Goal: Task Accomplishment & Management: Manage account settings

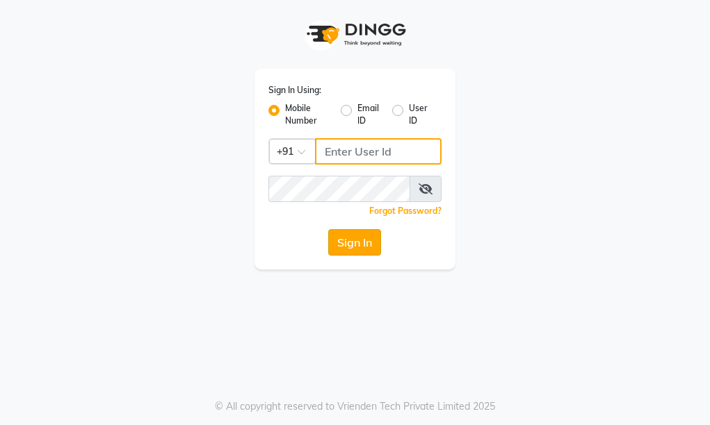
type input "9205722500"
click at [340, 235] on button "Sign In" at bounding box center [354, 242] width 53 height 26
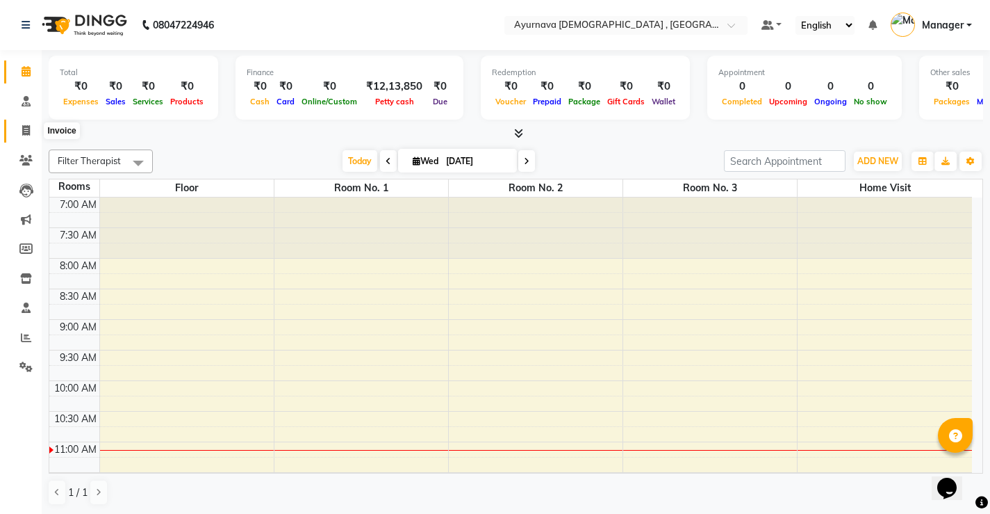
drag, startPoint x: 28, startPoint y: 131, endPoint x: 43, endPoint y: 135, distance: 15.0
click at [28, 131] on icon at bounding box center [26, 130] width 8 height 10
select select "service"
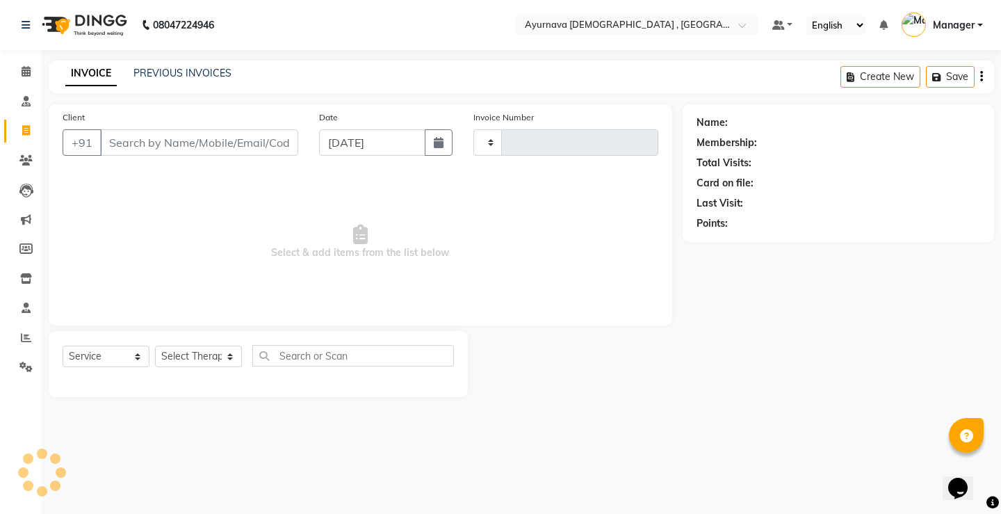
type input "1372"
select select "5587"
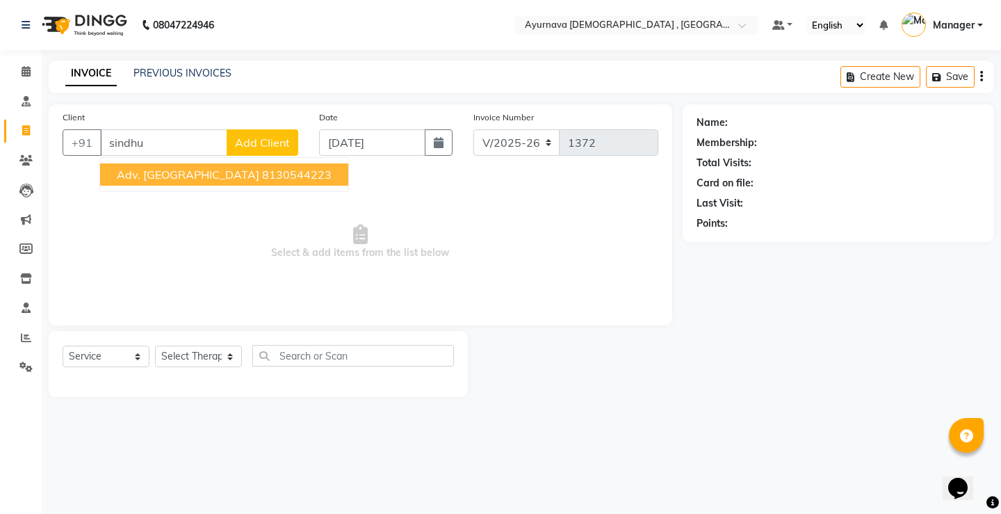
click at [262, 179] on ngb-highlight "8130544223" at bounding box center [296, 174] width 69 height 14
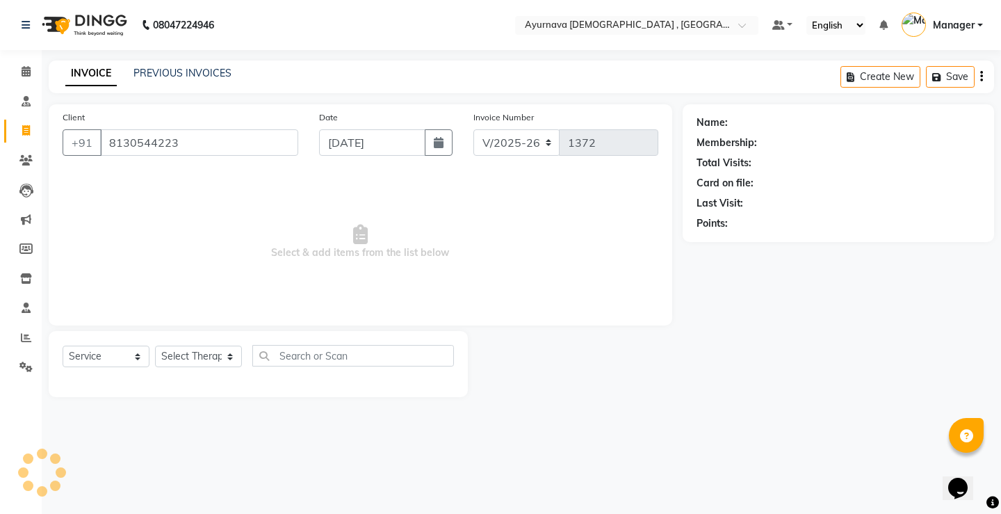
type input "8130544223"
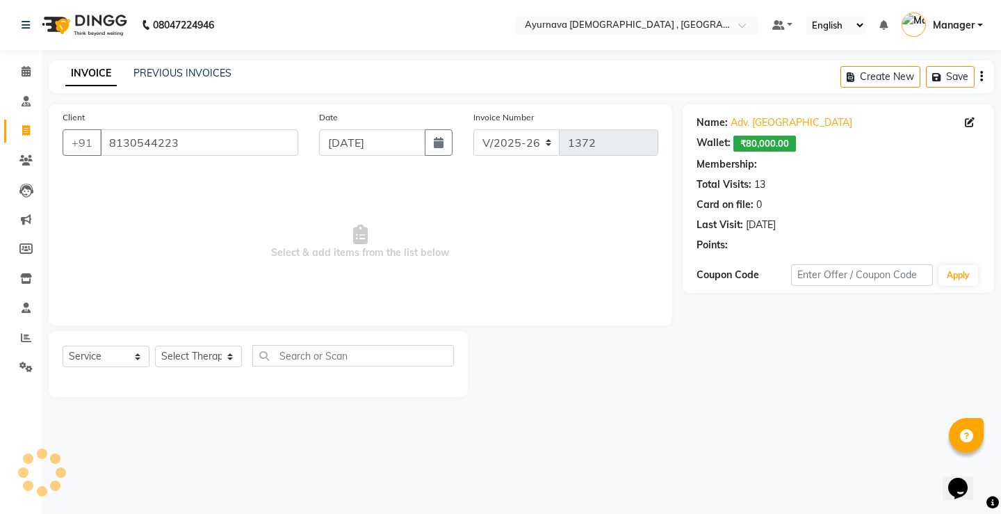
select select "1: Object"
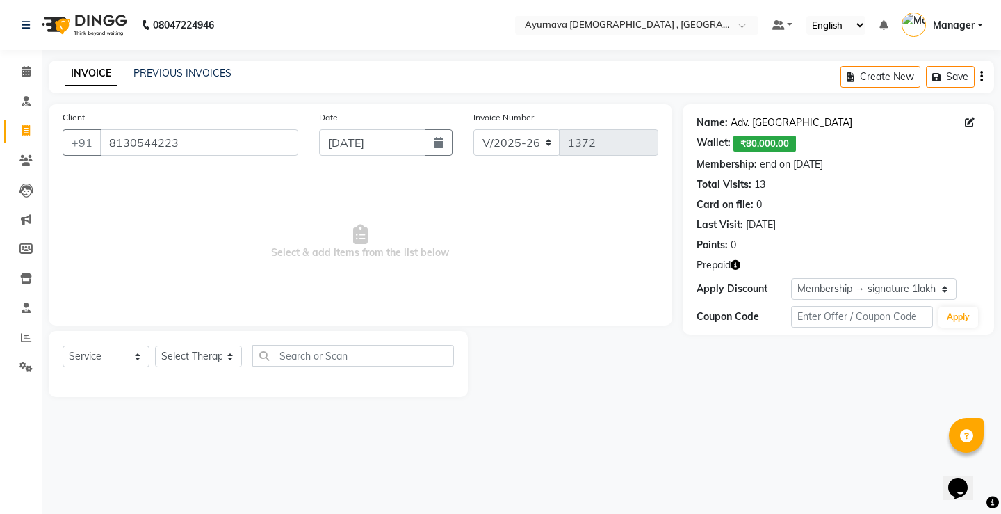
click at [709, 124] on link "Adv. Sindhu" at bounding box center [791, 122] width 122 height 15
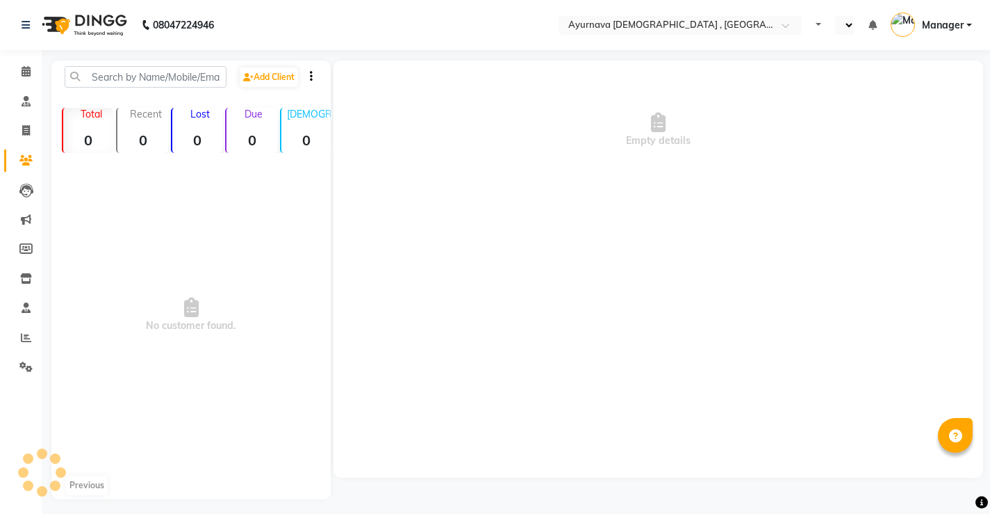
select select "en"
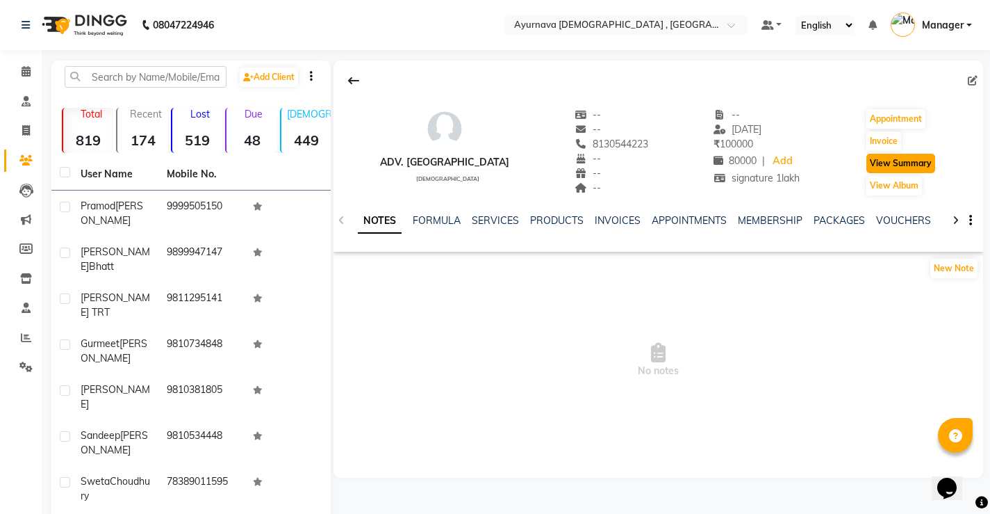
click at [872, 163] on button "View Summary" at bounding box center [901, 163] width 69 height 19
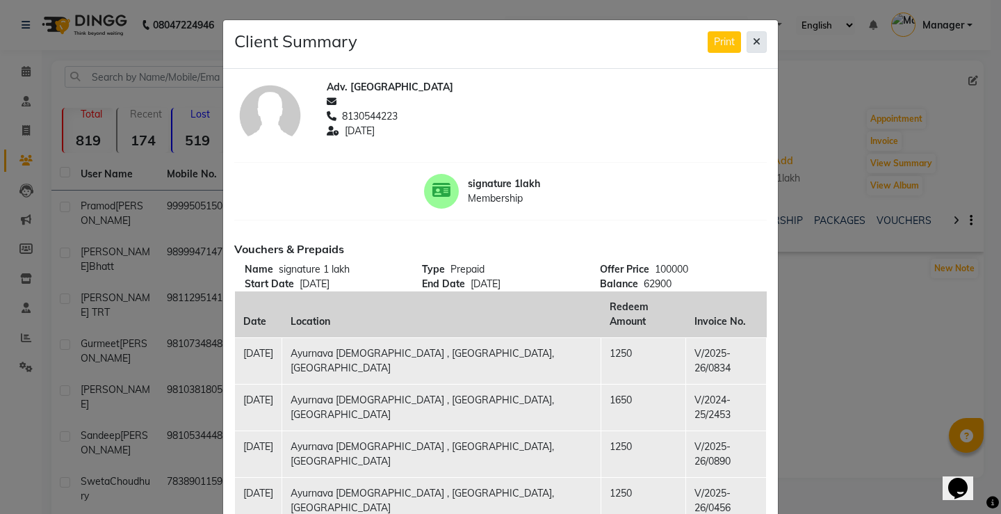
click at [753, 40] on icon at bounding box center [757, 42] width 8 height 10
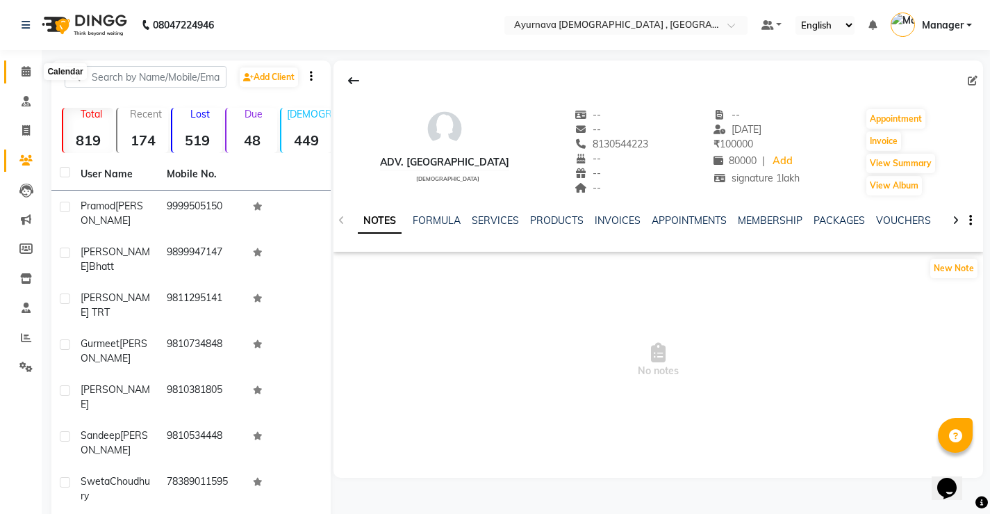
click at [19, 70] on span at bounding box center [26, 72] width 24 height 16
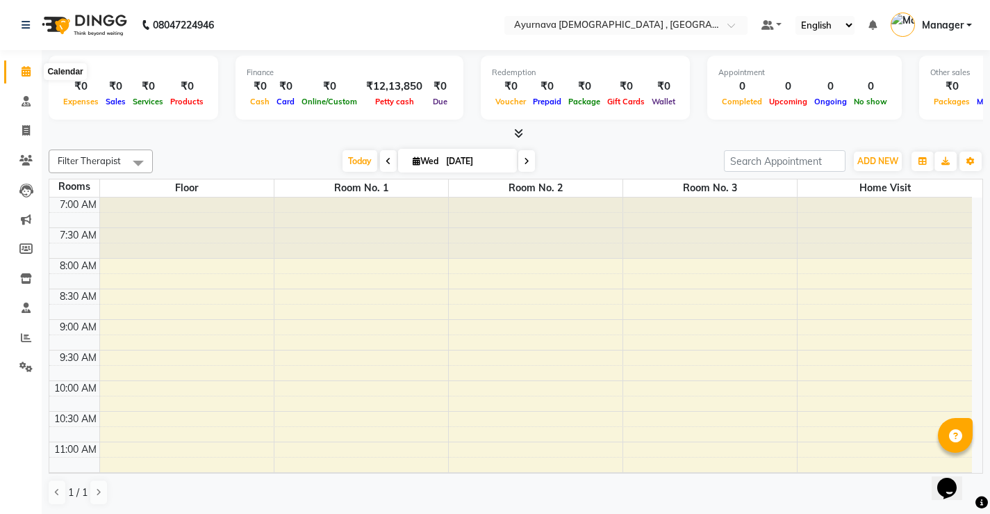
click at [28, 75] on icon at bounding box center [26, 71] width 9 height 10
click at [28, 131] on icon at bounding box center [26, 130] width 8 height 10
select select "service"
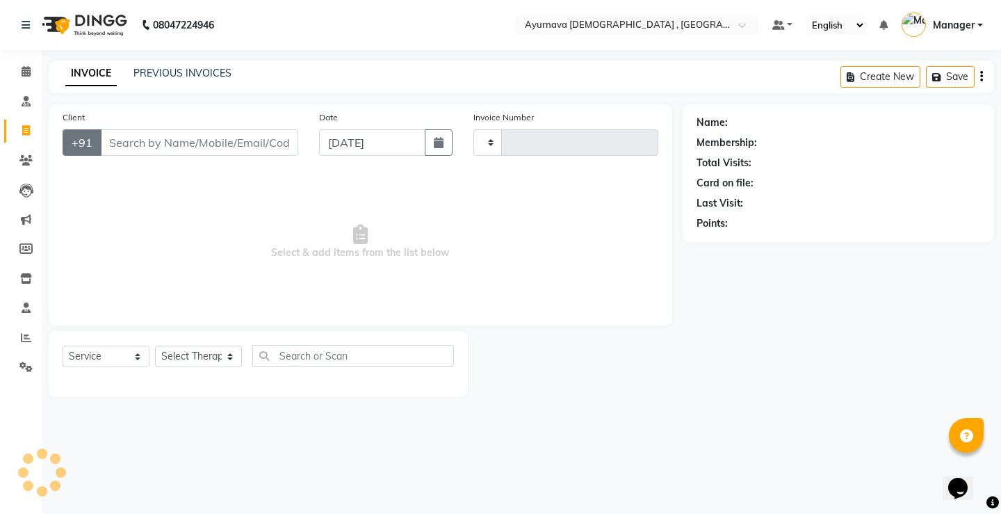
type input "1372"
select select "5587"
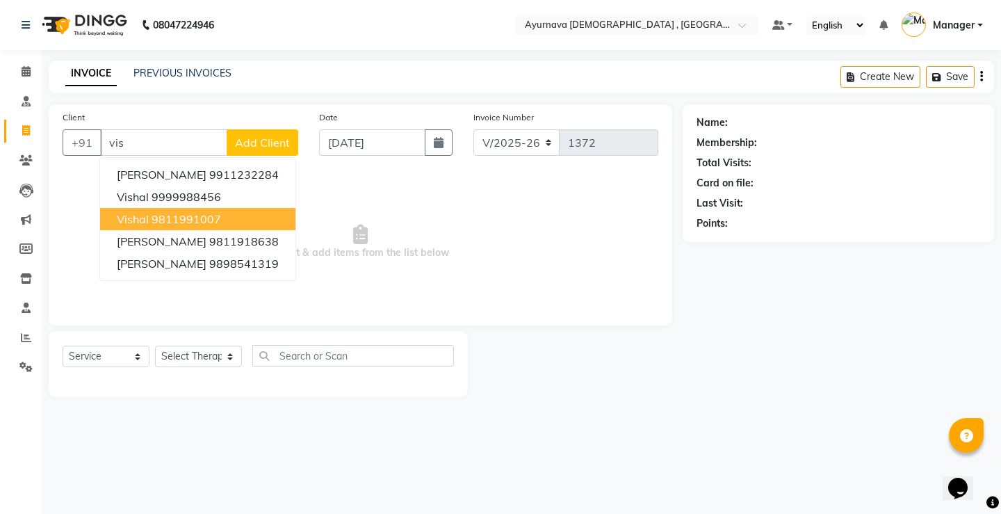
click at [188, 226] on button "Vishal 9811991007" at bounding box center [197, 219] width 195 height 22
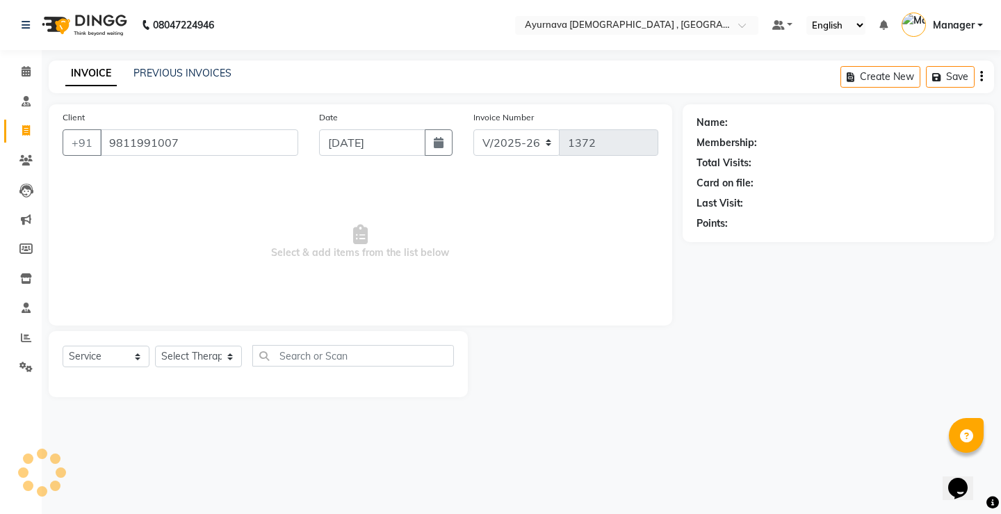
type input "9811991007"
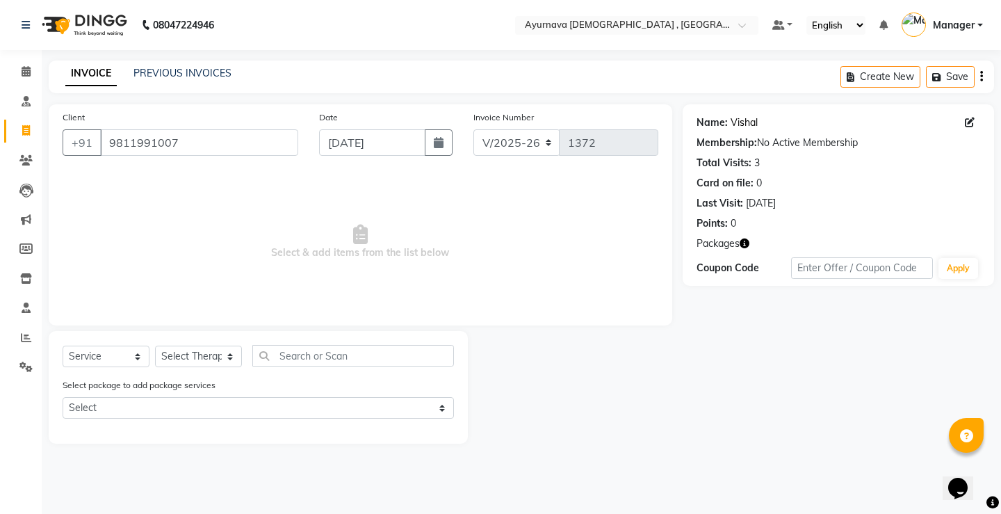
click at [746, 122] on link "Vishal" at bounding box center [743, 122] width 27 height 15
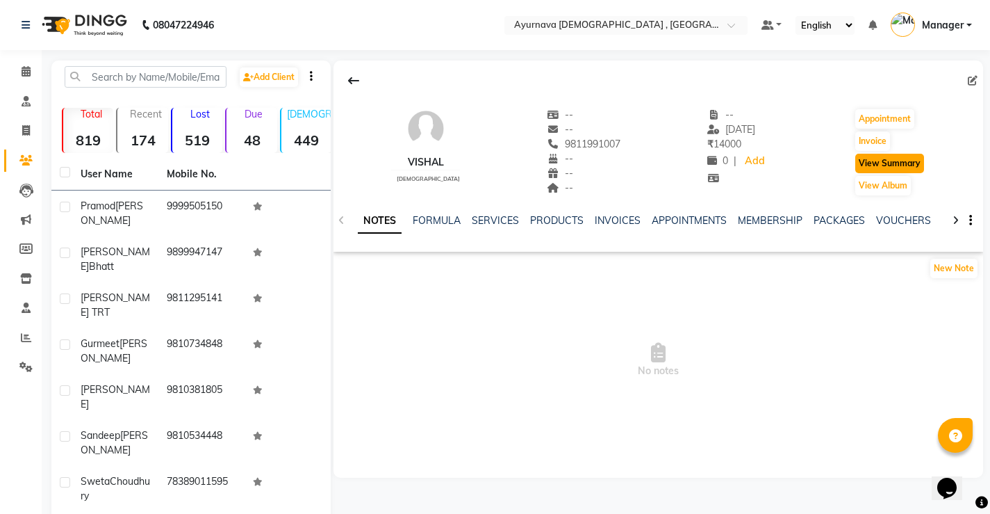
click at [869, 167] on button "View Summary" at bounding box center [889, 163] width 69 height 19
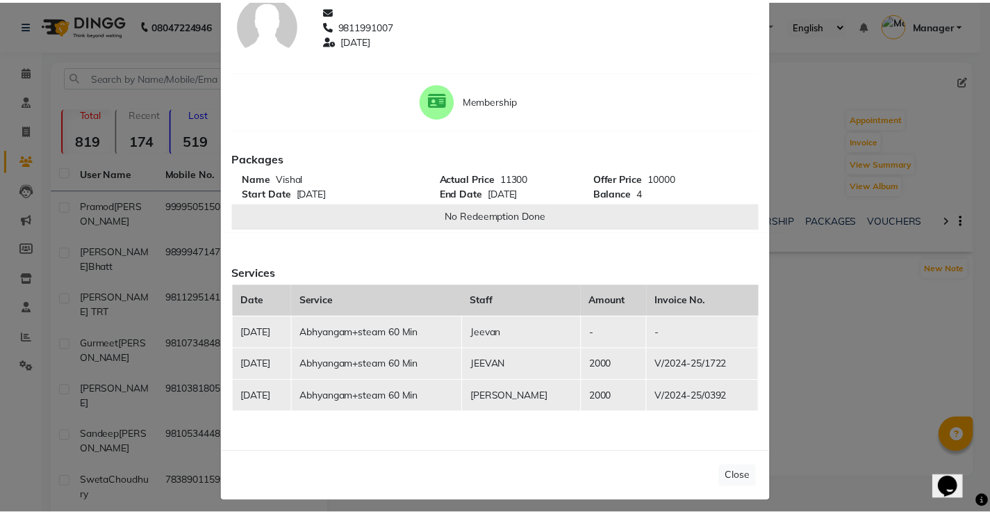
scroll to position [99, 0]
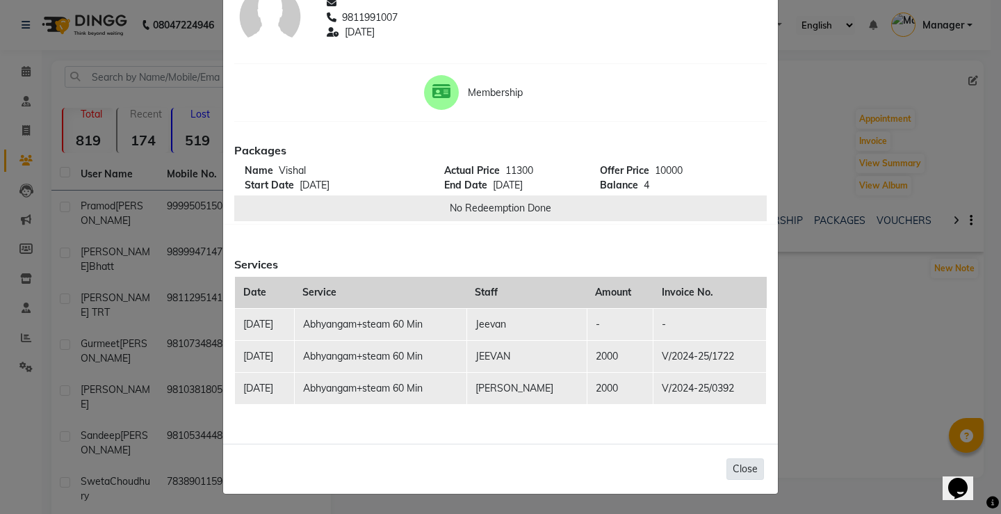
click at [743, 473] on button "Close" at bounding box center [745, 469] width 38 height 22
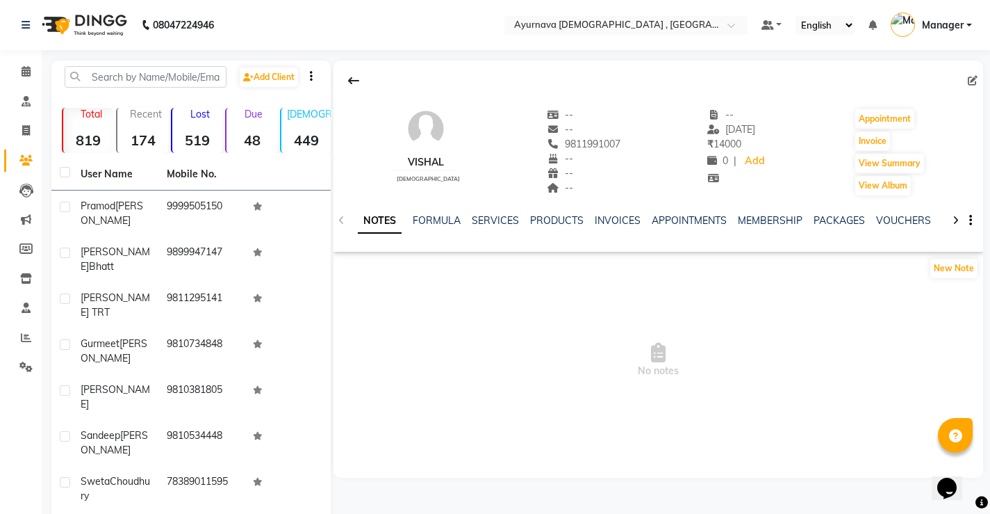
click at [625, 386] on span "No notes" at bounding box center [659, 359] width 650 height 139
click at [32, 131] on span at bounding box center [26, 131] width 24 height 16
select select "service"
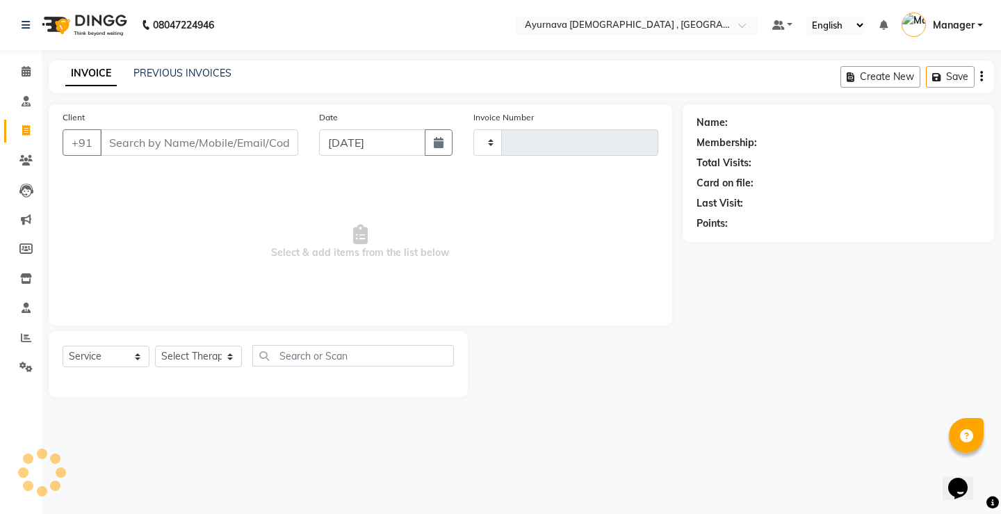
type input "1372"
select select "5587"
click at [22, 371] on icon at bounding box center [25, 366] width 13 height 10
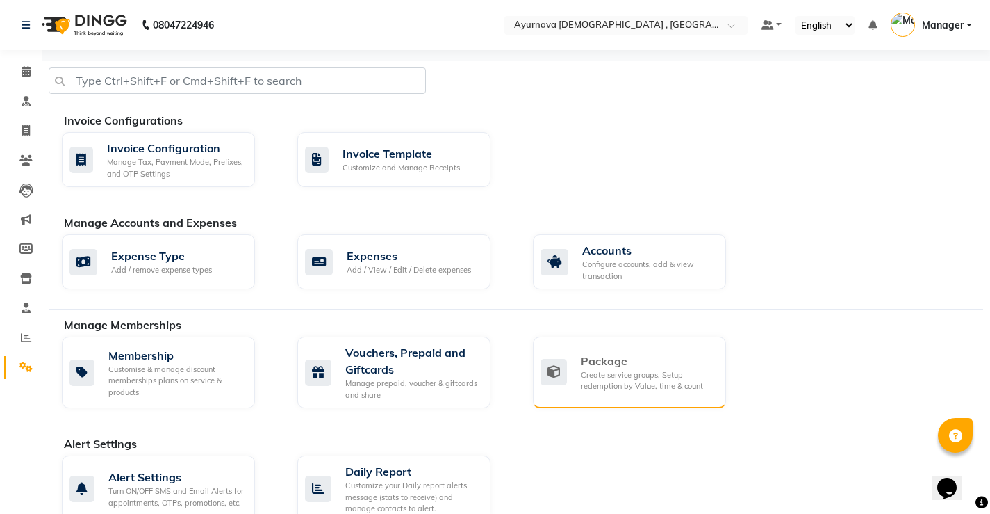
click at [641, 388] on div "Create service groups, Setup redemption by Value, time & count" at bounding box center [648, 380] width 134 height 23
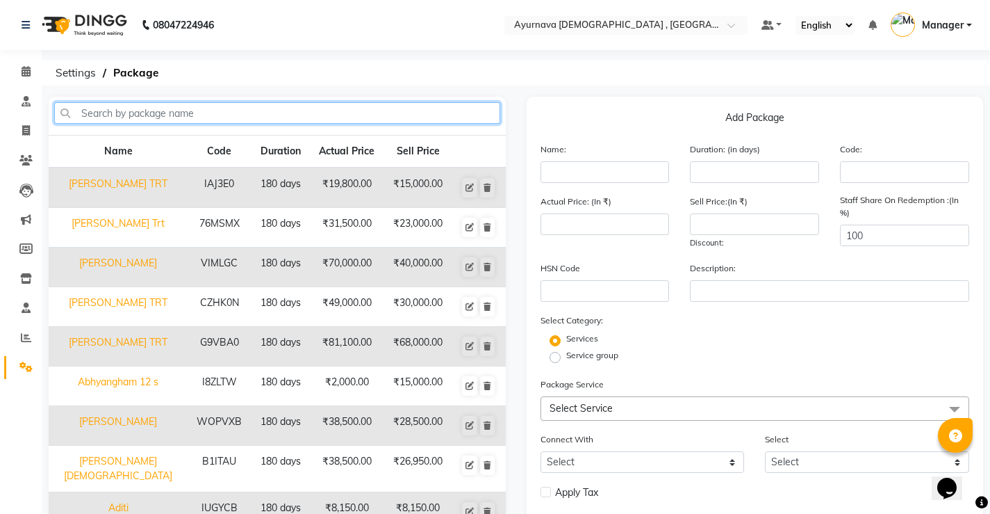
click at [204, 119] on input "text" at bounding box center [277, 113] width 446 height 22
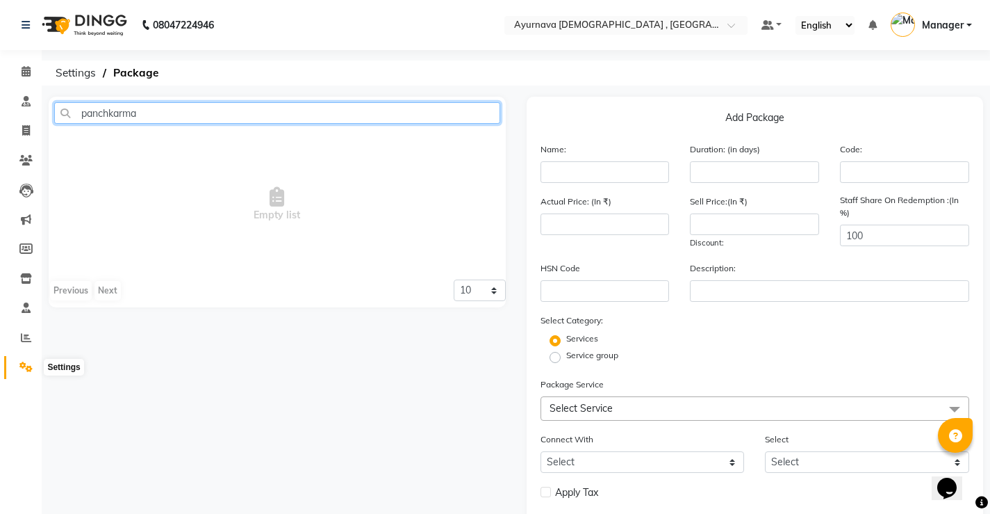
type input "panchkarma"
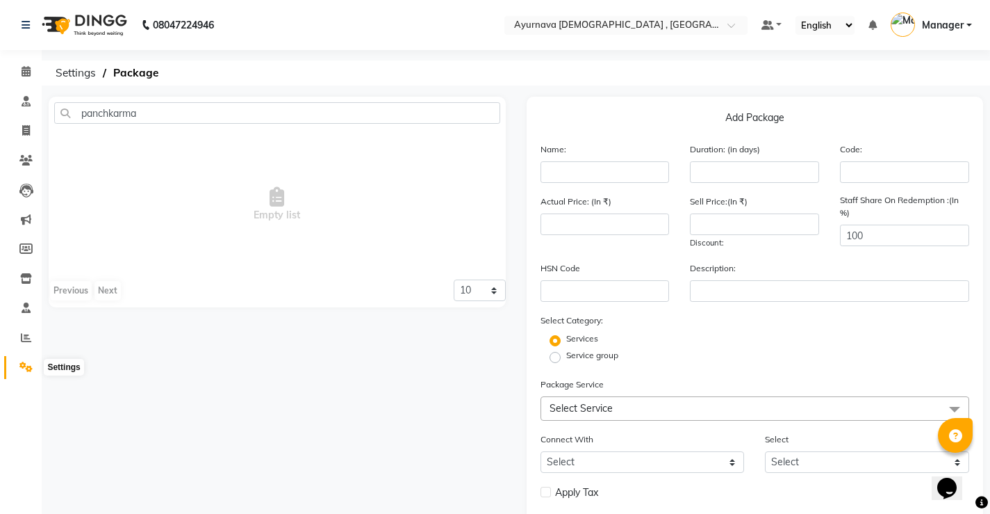
click at [28, 368] on icon at bounding box center [25, 366] width 13 height 10
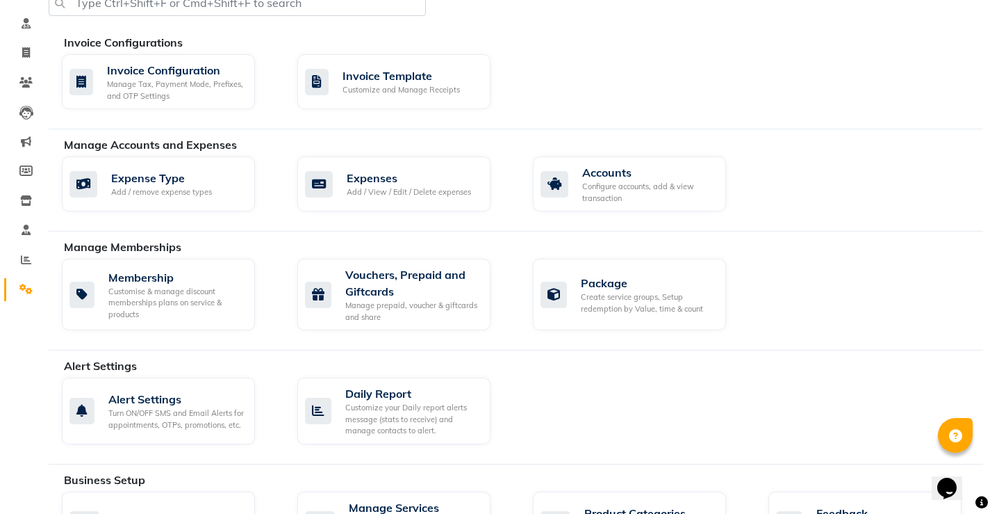
scroll to position [278, 0]
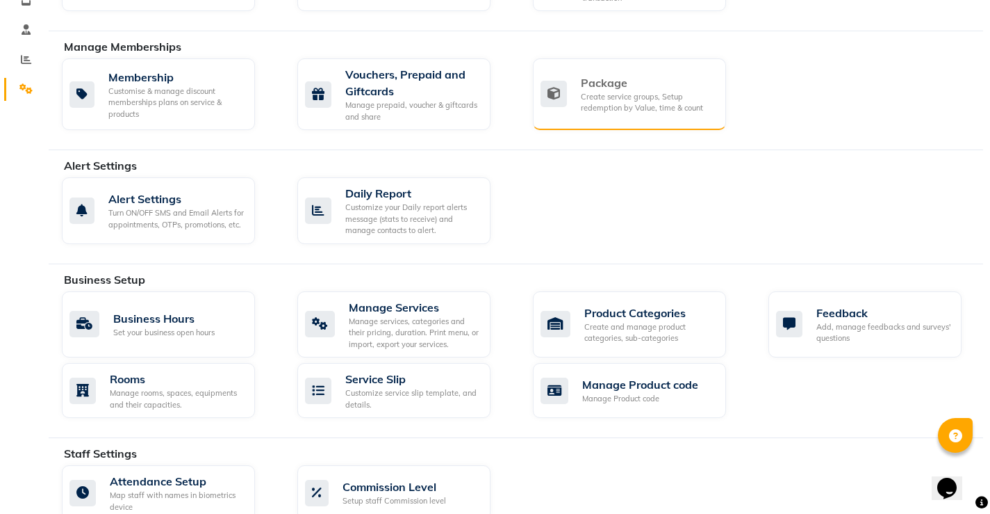
click at [618, 104] on div "Create service groups, Setup redemption by Value, time & count" at bounding box center [648, 102] width 134 height 23
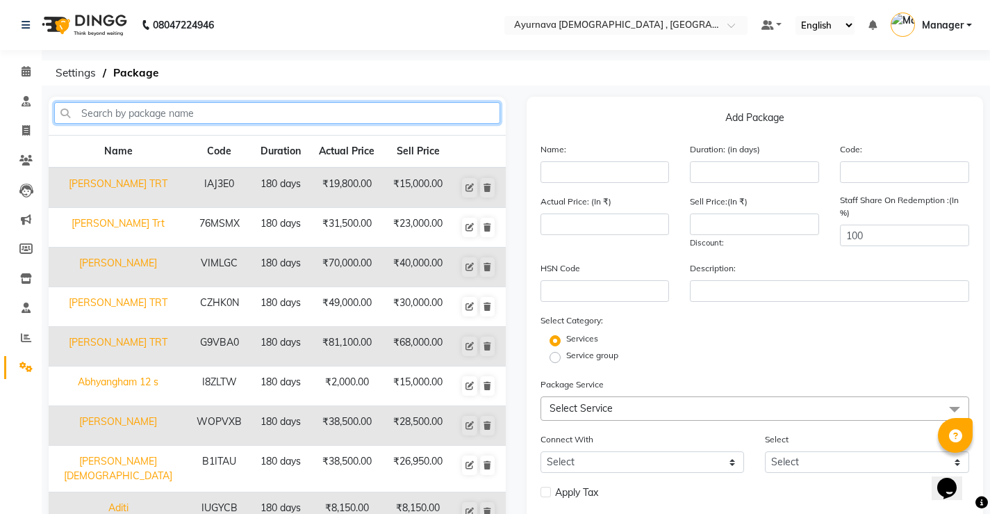
click at [181, 114] on input "text" at bounding box center [277, 113] width 446 height 22
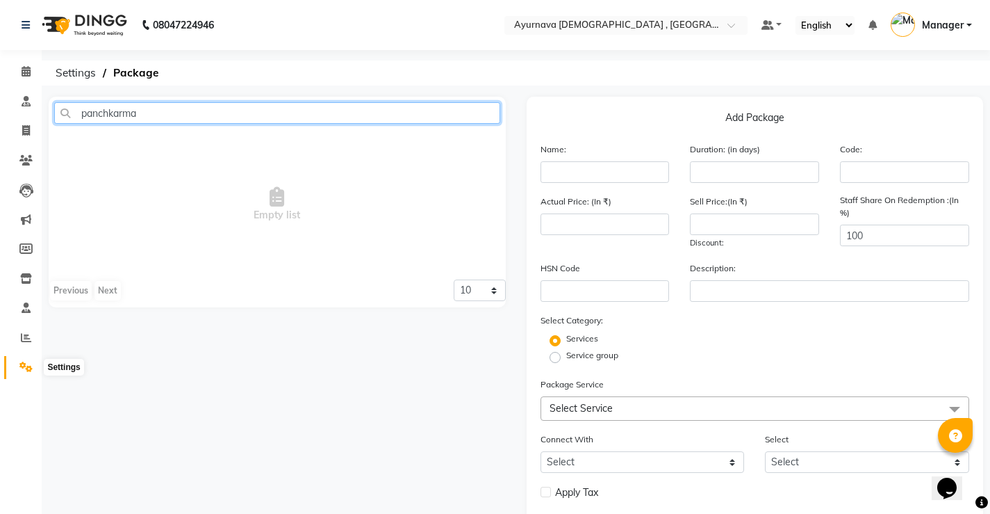
type input "panchkarma"
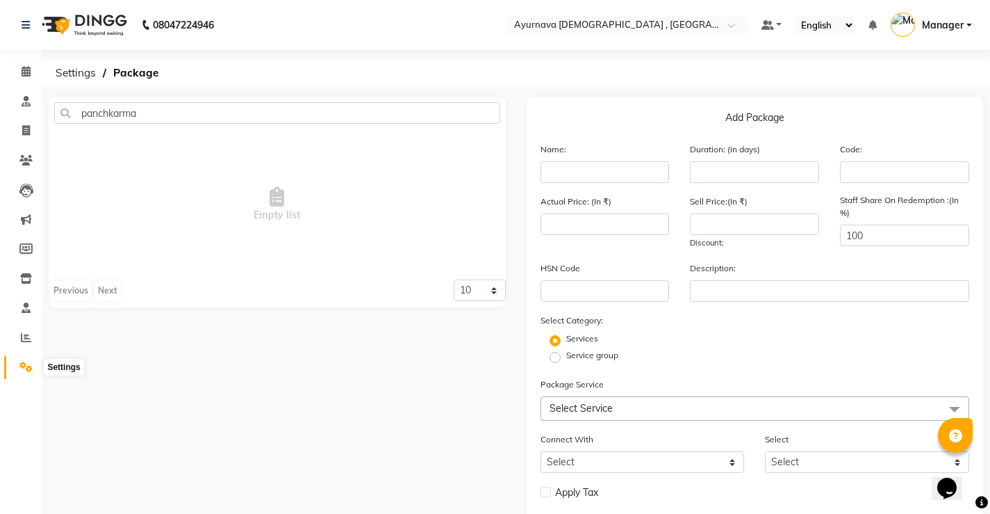
click at [26, 372] on span at bounding box center [26, 367] width 24 height 16
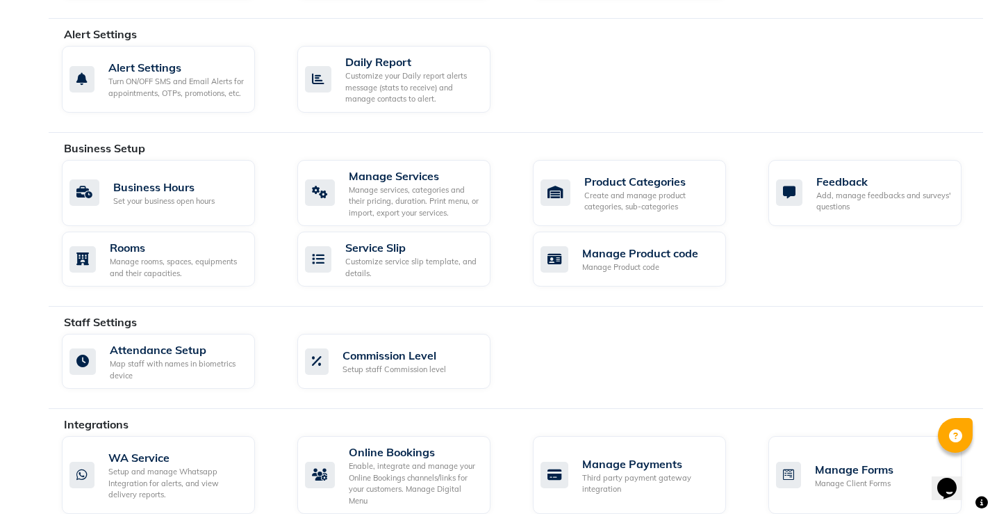
scroll to position [272, 0]
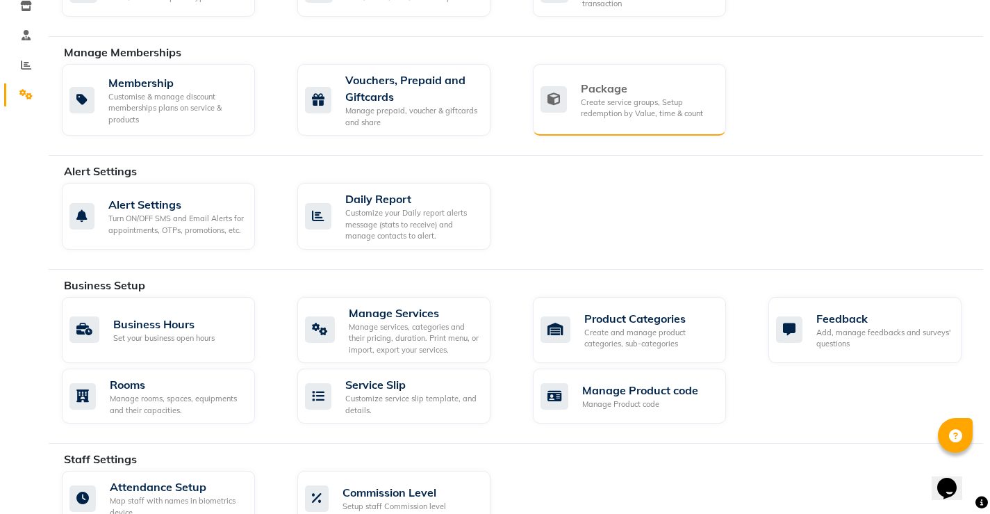
click at [596, 108] on div "Create service groups, Setup redemption by Value, time & count" at bounding box center [648, 108] width 134 height 23
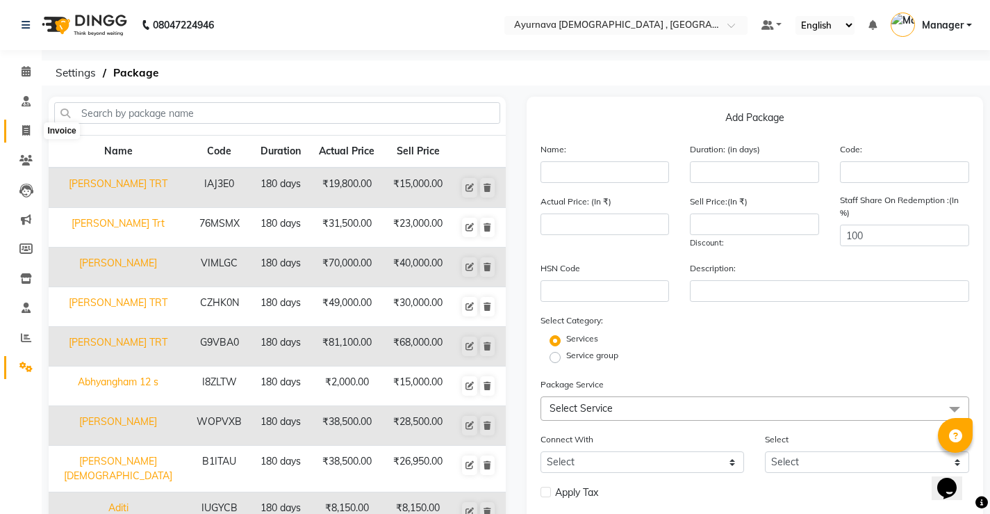
click at [25, 134] on icon at bounding box center [26, 130] width 8 height 10
select select "service"
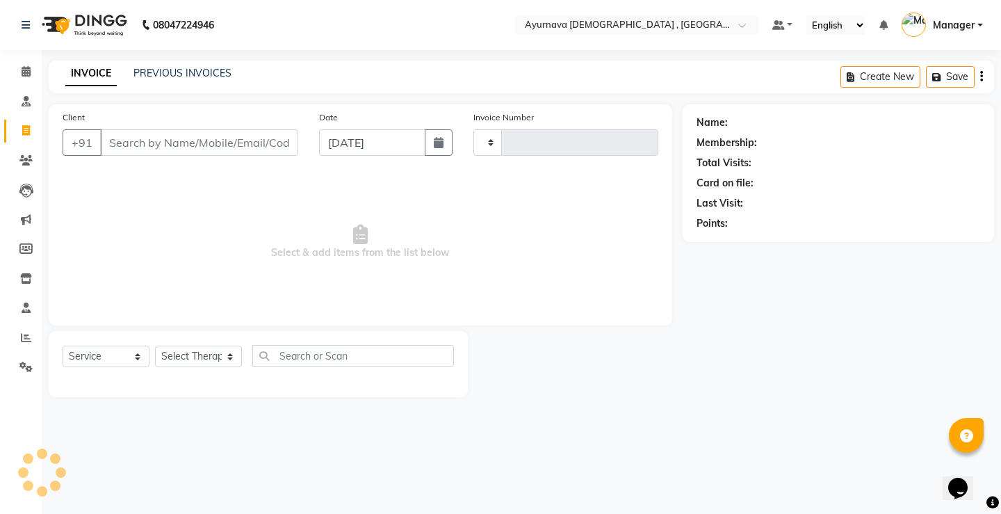
type input "1372"
select select "5587"
click at [227, 133] on input "Client" at bounding box center [199, 142] width 198 height 26
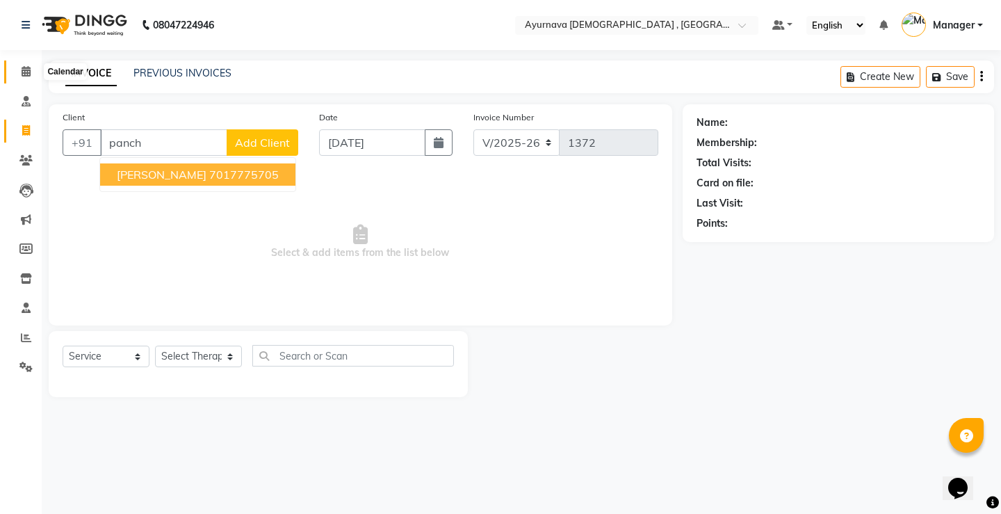
type input "panch"
click at [33, 76] on span at bounding box center [26, 72] width 24 height 16
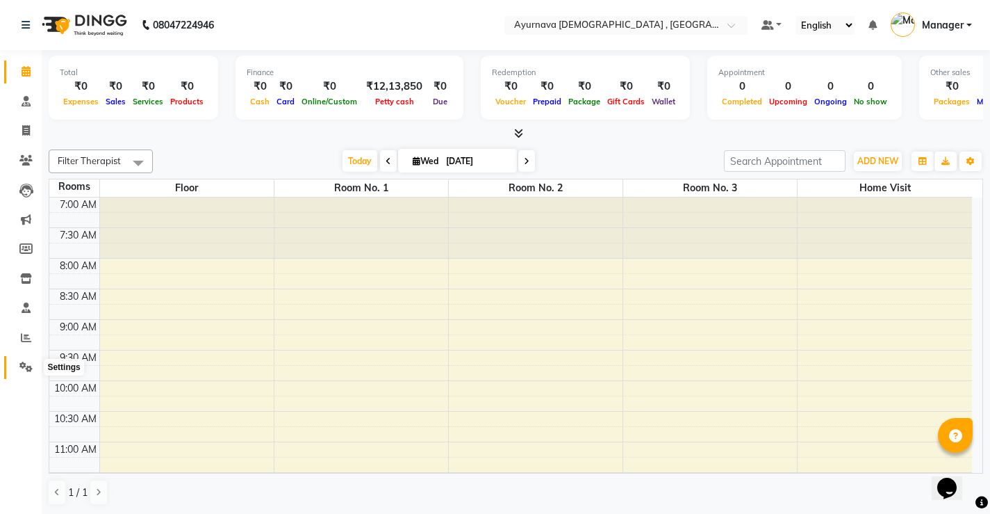
click at [21, 363] on icon at bounding box center [25, 366] width 13 height 10
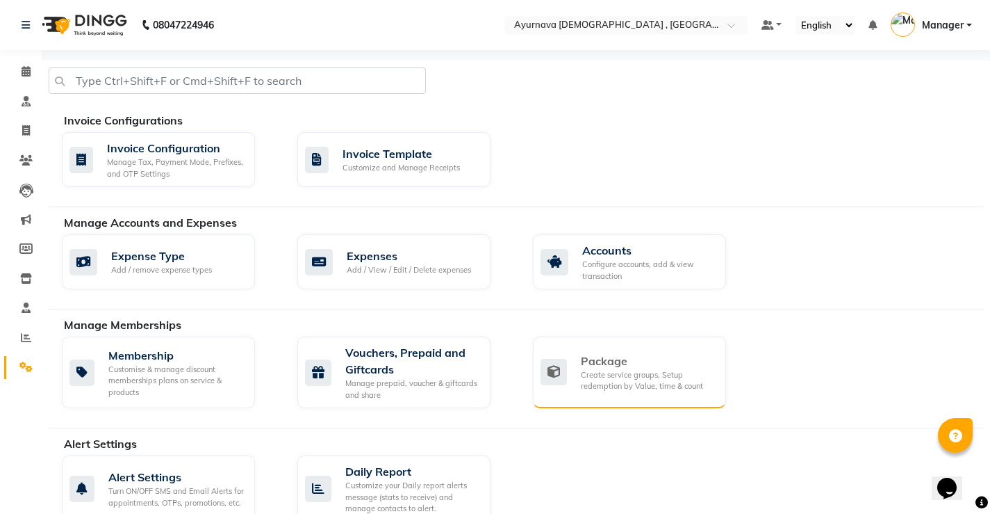
click at [614, 373] on div "Create service groups, Setup redemption by Value, time & count" at bounding box center [648, 380] width 134 height 23
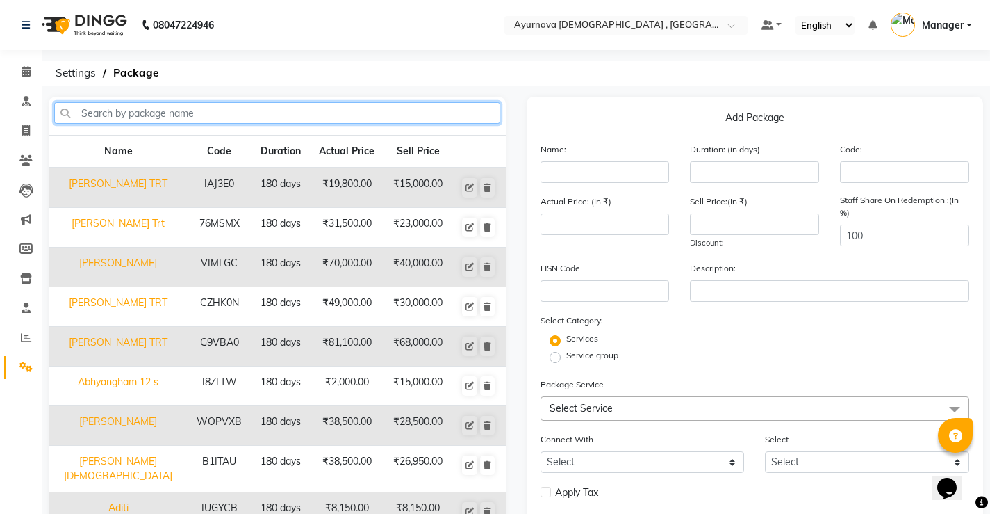
click at [120, 114] on input "text" at bounding box center [277, 113] width 446 height 22
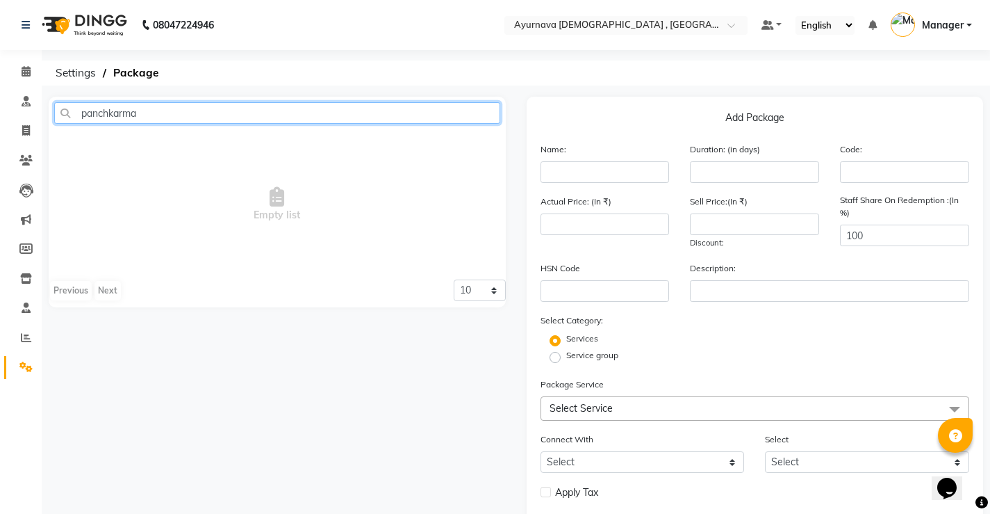
type input "panchkarma"
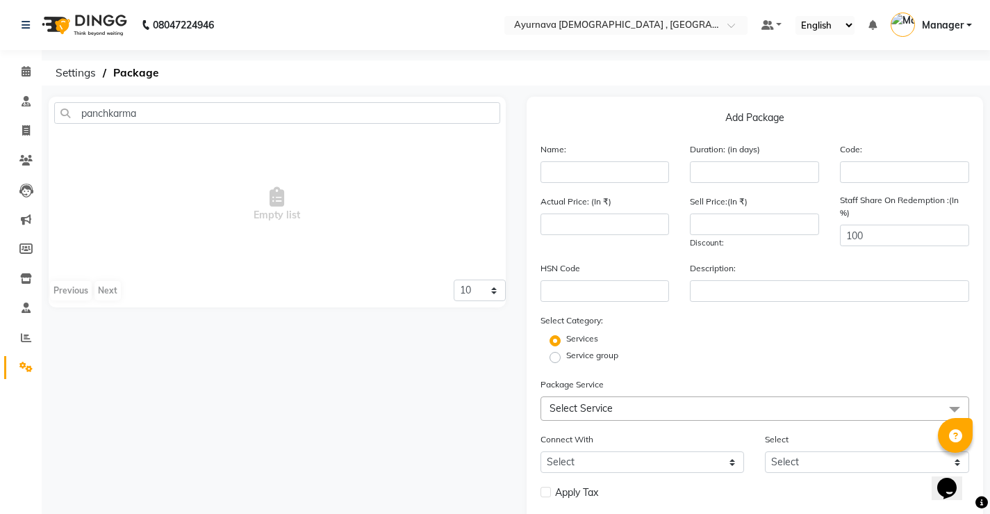
click at [115, 286] on div "Previous Next" at bounding box center [86, 290] width 74 height 22
click at [479, 293] on select "10 20 50 100" at bounding box center [480, 290] width 52 height 22
click at [17, 363] on span at bounding box center [26, 367] width 24 height 16
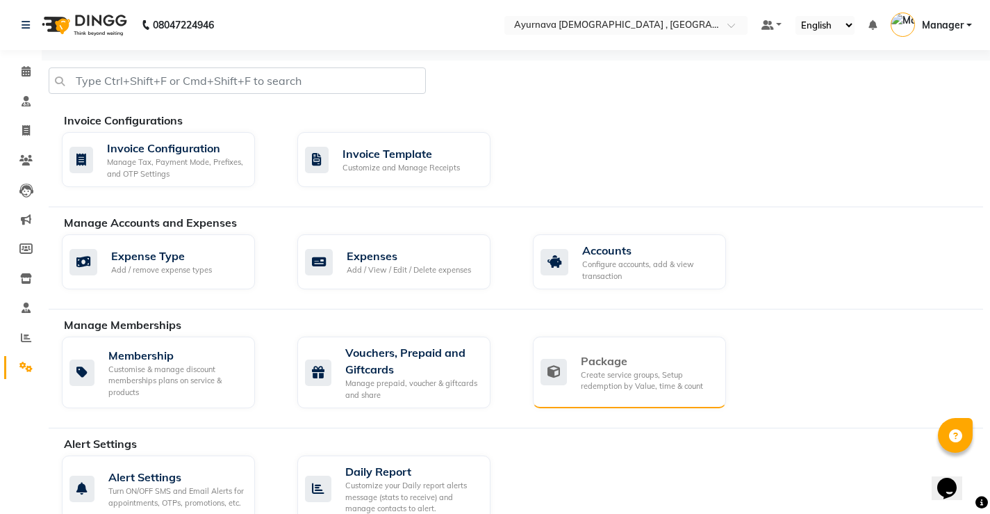
click at [618, 385] on div "Create service groups, Setup redemption by Value, time & count" at bounding box center [648, 380] width 134 height 23
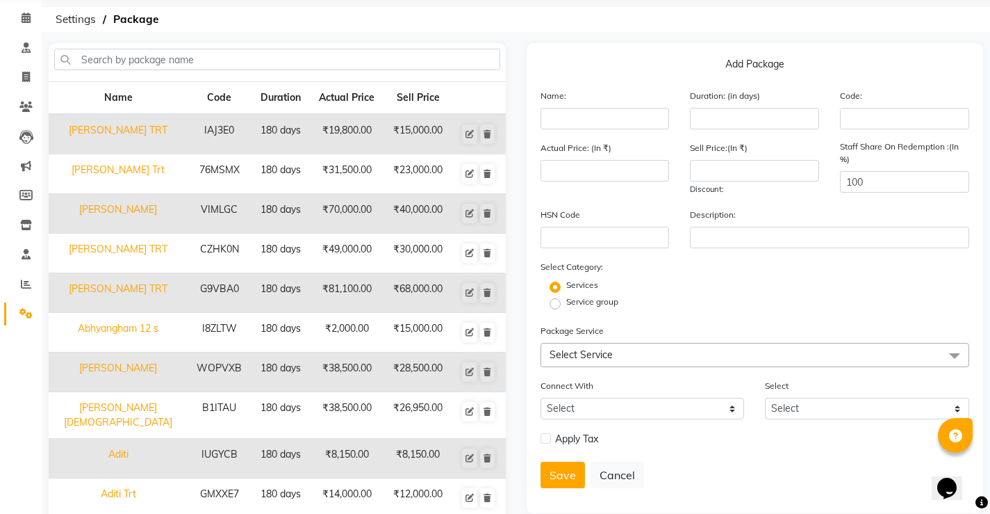
scroll to position [116, 0]
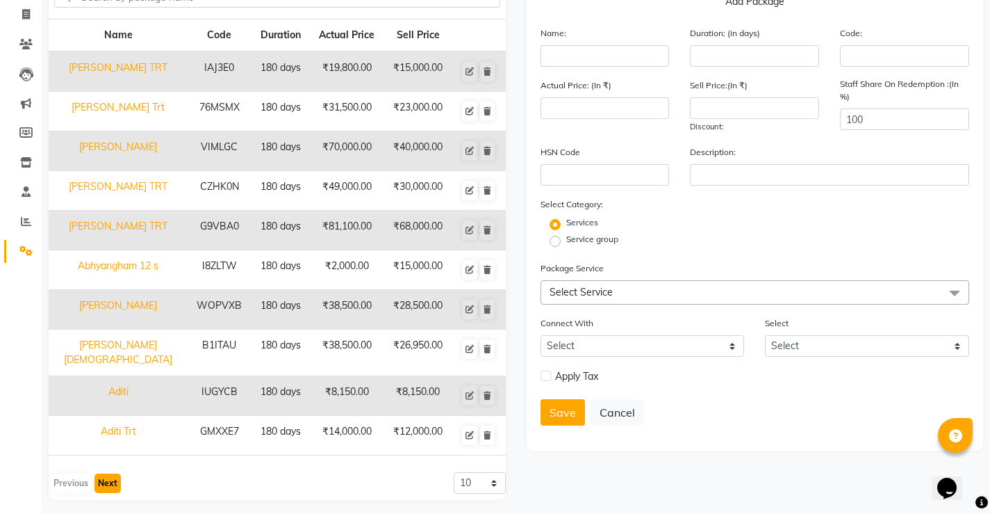
click at [106, 475] on button "Next" at bounding box center [108, 482] width 26 height 19
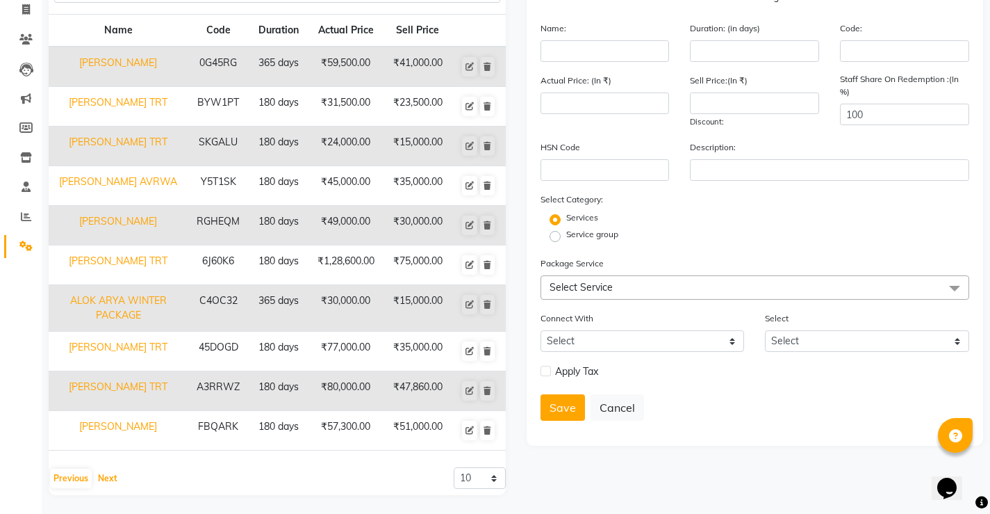
scroll to position [123, 0]
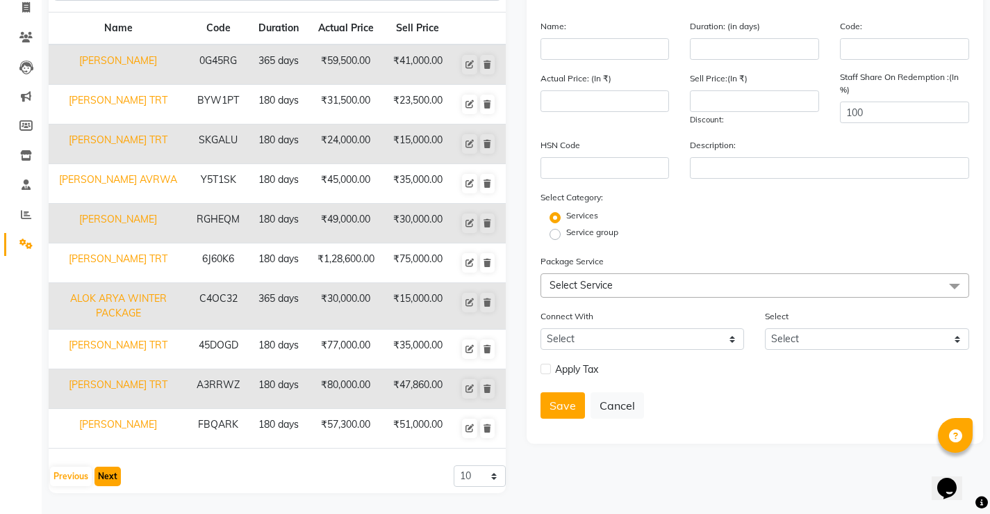
click at [112, 470] on button "Next" at bounding box center [108, 475] width 26 height 19
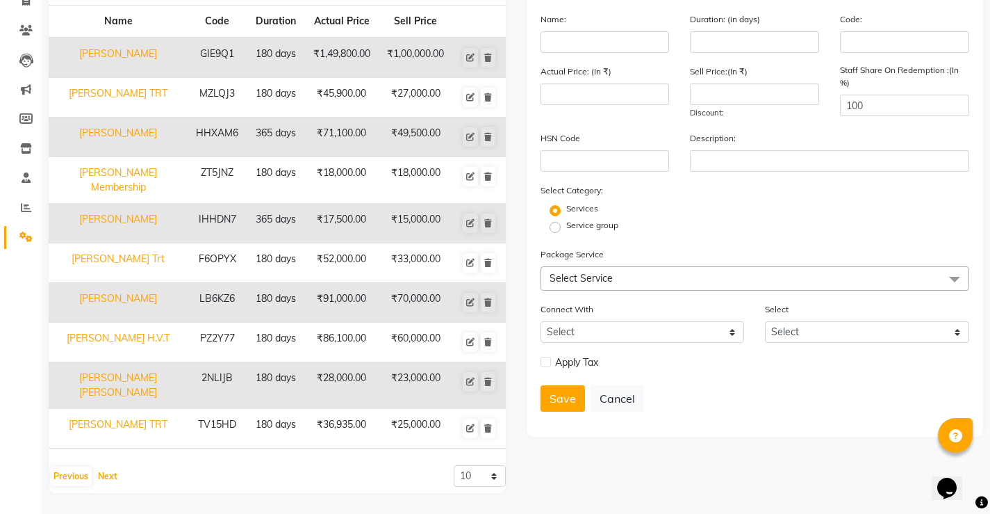
scroll to position [338, 0]
click at [115, 483] on button "Next" at bounding box center [108, 475] width 26 height 19
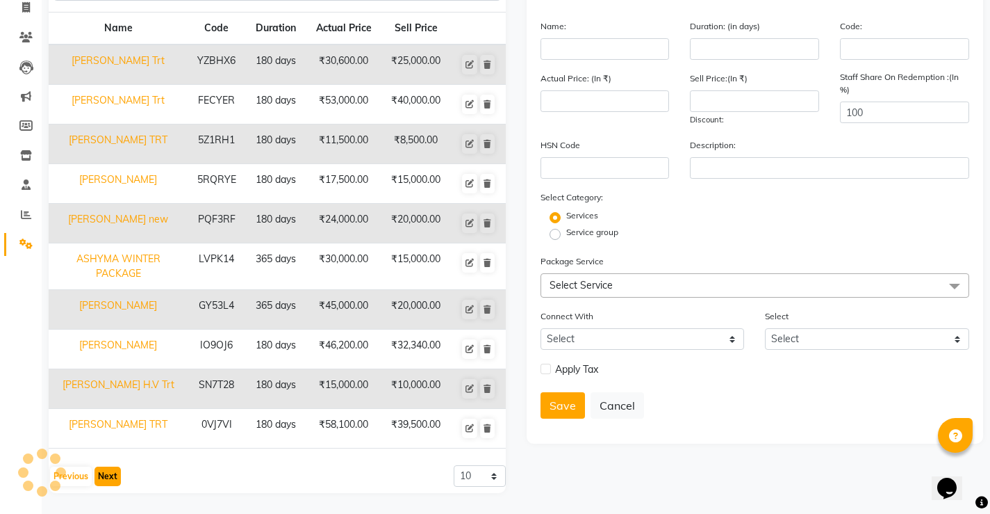
scroll to position [123, 0]
click at [115, 483] on button "Next" at bounding box center [108, 475] width 26 height 19
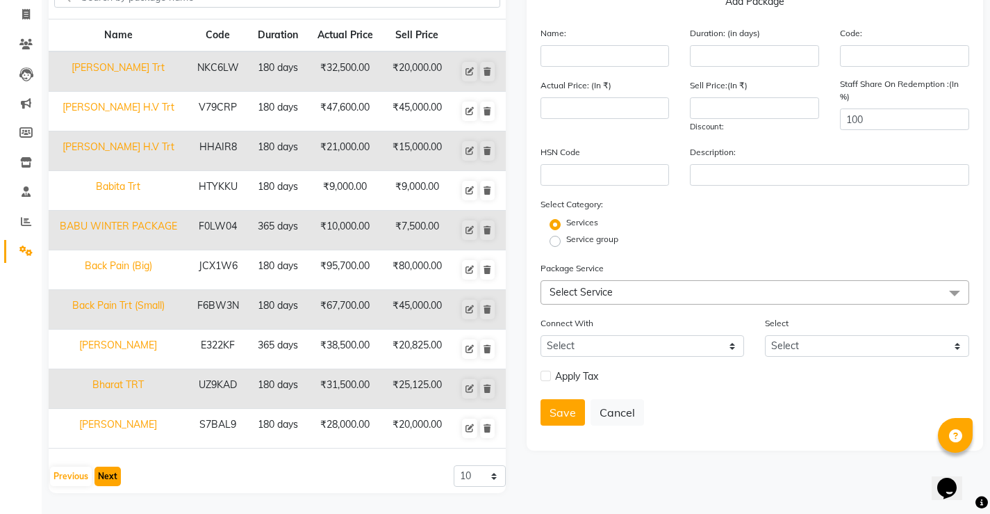
scroll to position [116, 0]
click at [22, 47] on icon at bounding box center [25, 44] width 13 height 10
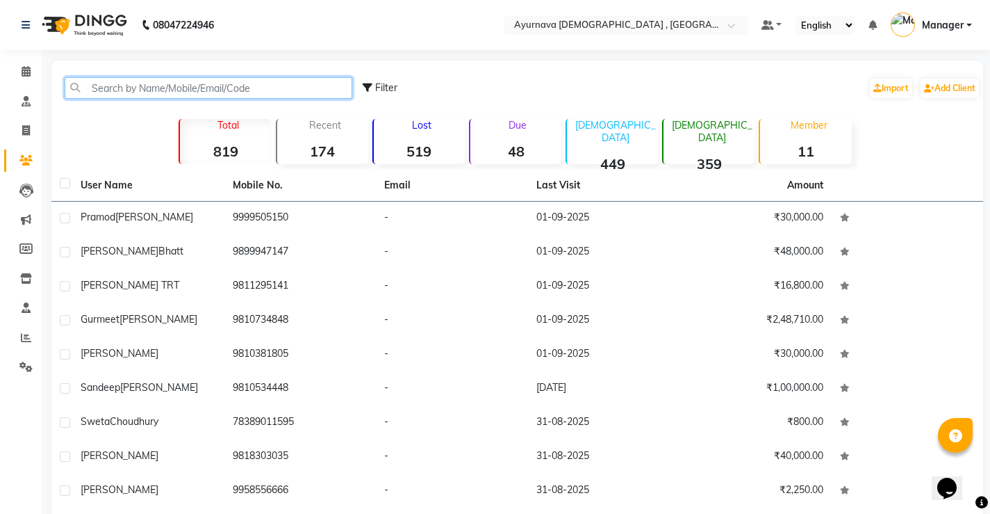
click at [138, 83] on input "text" at bounding box center [209, 88] width 288 height 22
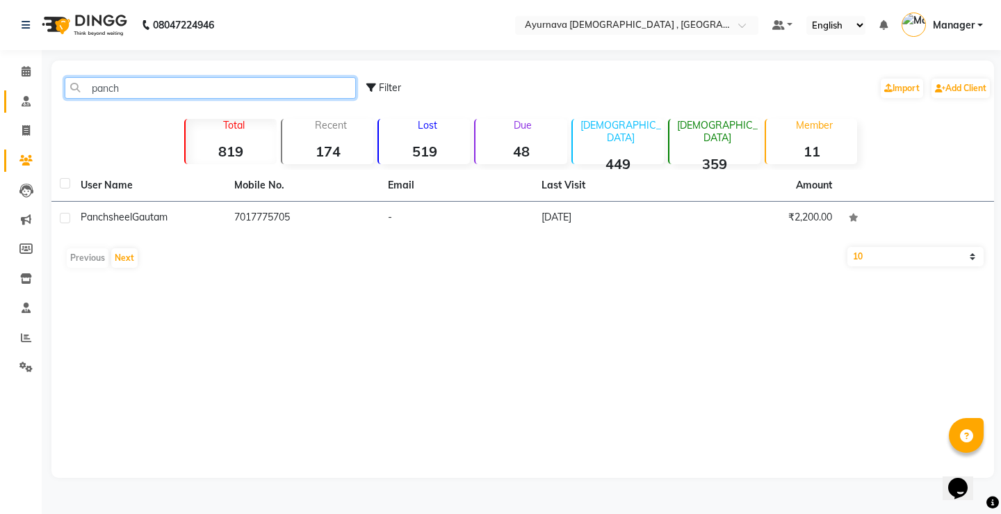
type input "panch"
click at [22, 109] on link "Consultation" at bounding box center [20, 101] width 33 height 23
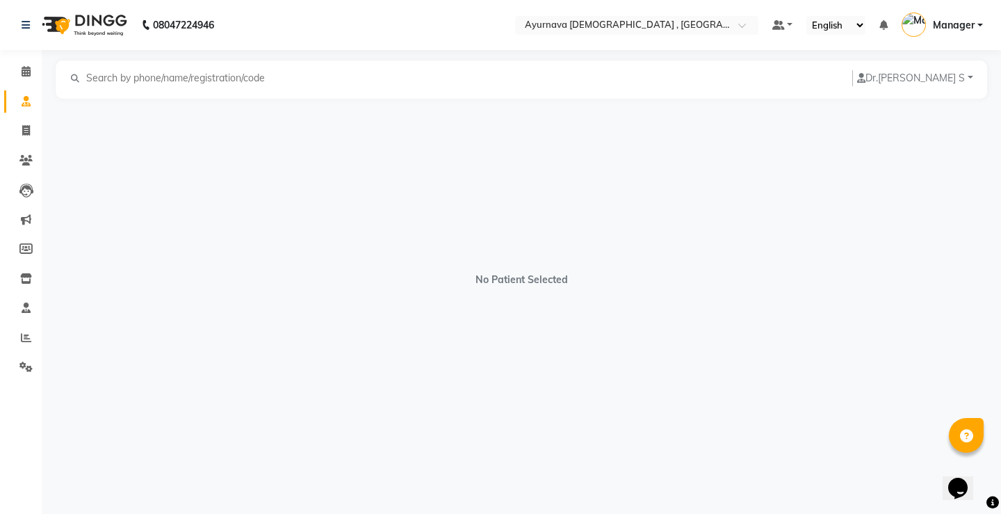
click at [112, 72] on input "text" at bounding box center [180, 78] width 191 height 16
click at [24, 76] on icon at bounding box center [26, 71] width 9 height 10
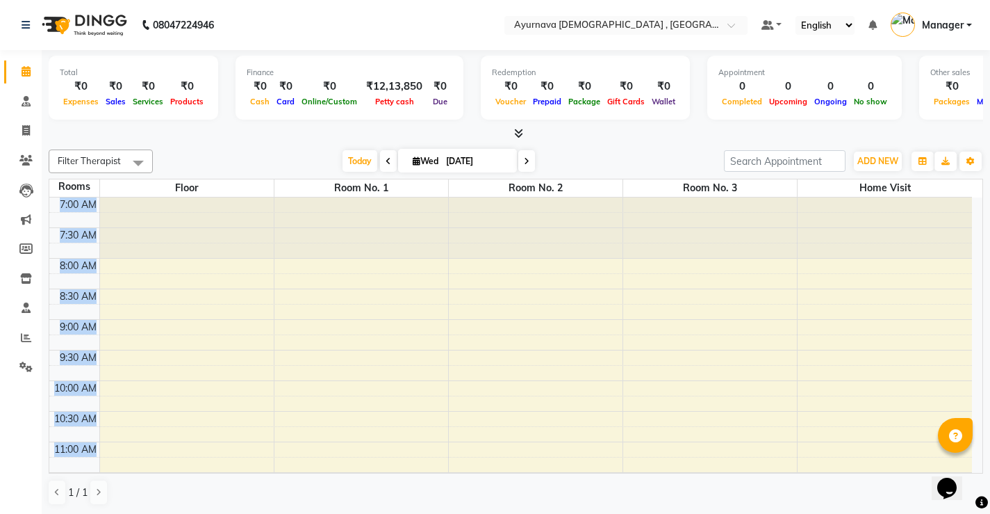
click at [920, 197] on table "Rooms Floor Room No. 1 Room No. 2 Room No. 3 Home Visit 7:00 AM 7:30 AM 8:00 AM…" at bounding box center [516, 326] width 935 height 295
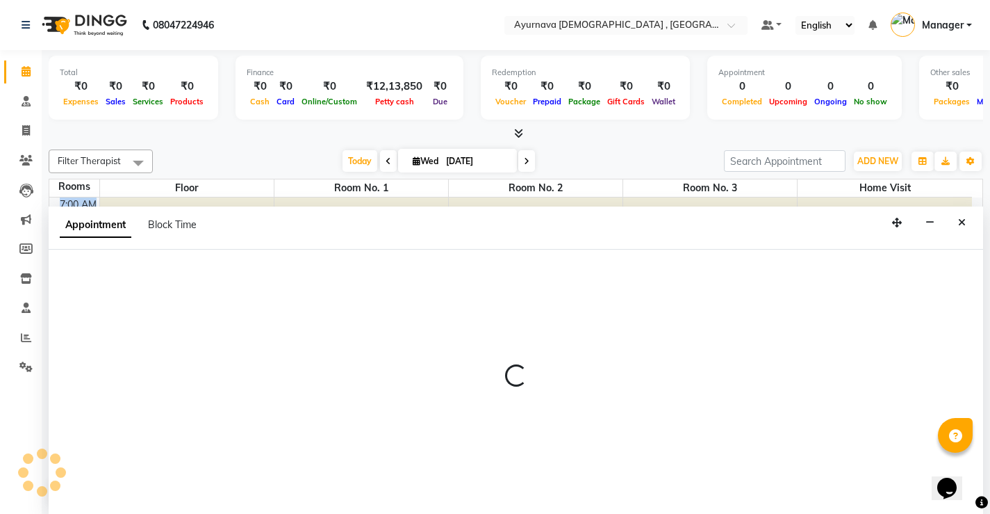
scroll to position [1, 0]
select select "tentative"
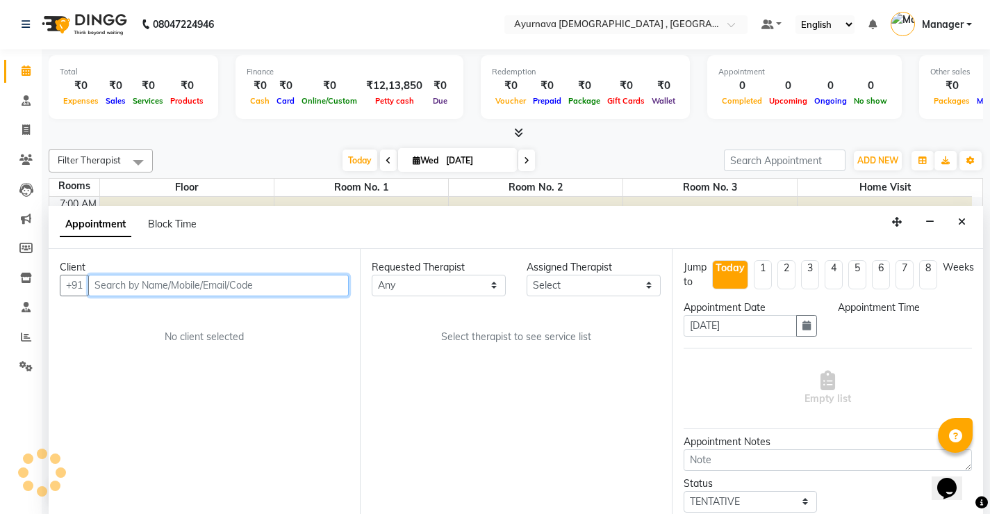
select select "615"
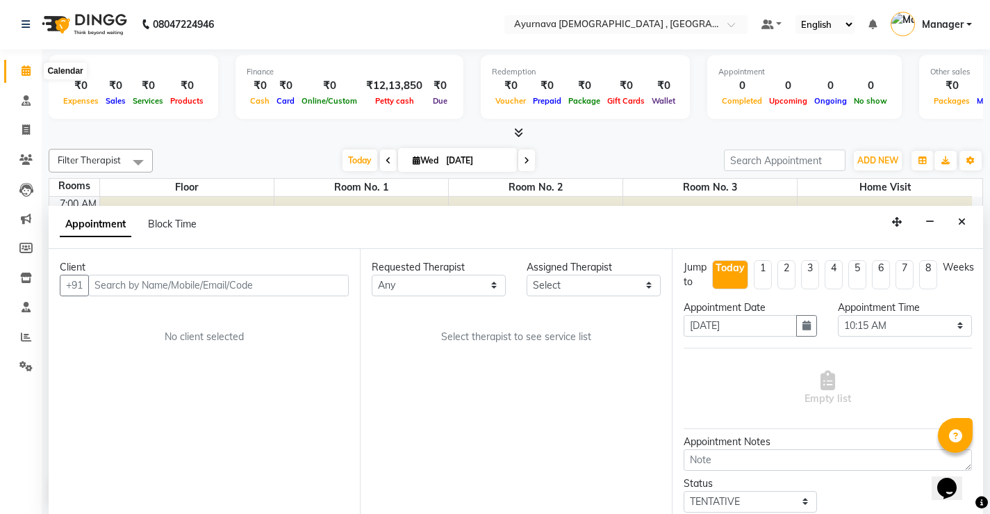
click at [28, 78] on span at bounding box center [26, 71] width 24 height 16
